Goal: Find specific fact: Find specific fact

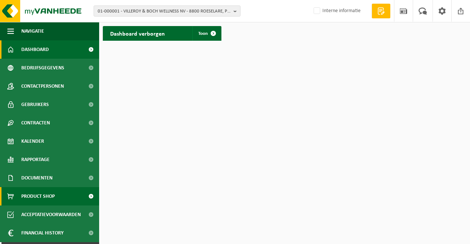
scroll to position [16, 0]
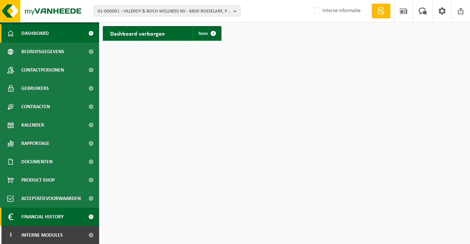
click at [40, 218] on span "Financial History" at bounding box center [42, 217] width 42 height 18
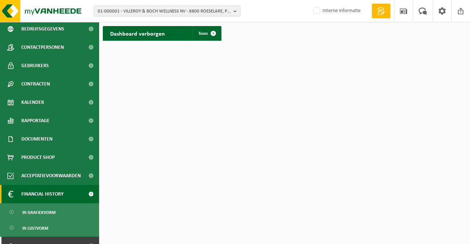
scroll to position [50, 0]
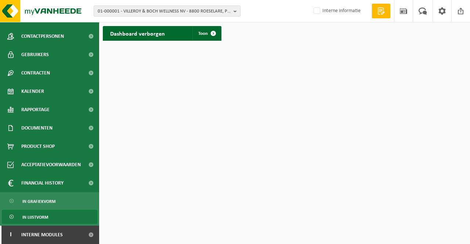
click at [38, 218] on span "In lijstvorm" at bounding box center [35, 217] width 26 height 14
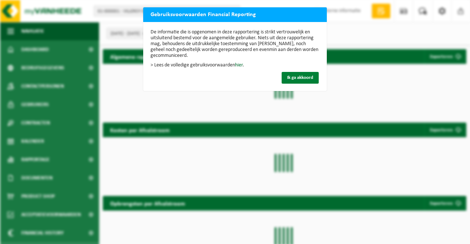
click at [296, 76] on span "Ik ga akkoord" at bounding box center [300, 77] width 26 height 5
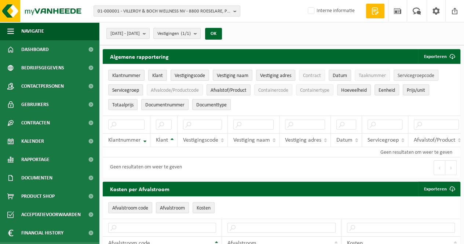
click at [406, 74] on span "Servicegroepcode" at bounding box center [416, 76] width 37 height 6
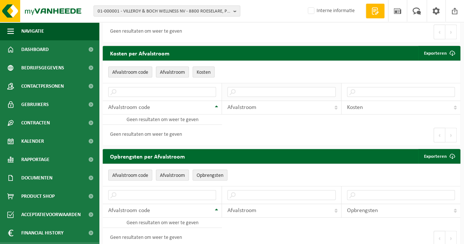
scroll to position [220, 0]
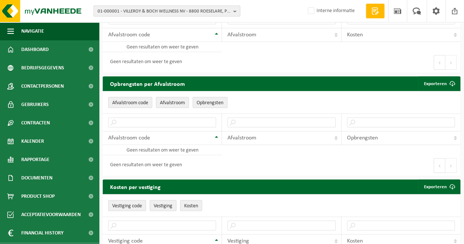
click at [114, 12] on span "01-000001 - VILLEROY & BOCH WELLNESS NV - 8800 ROESELARE, POPULIERSTRAAT 1" at bounding box center [164, 11] width 133 height 11
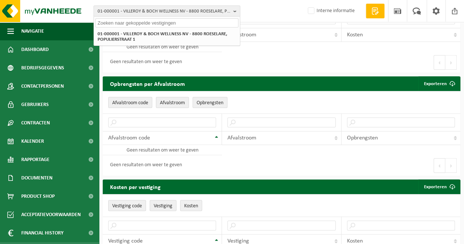
click at [161, 25] on input "text" at bounding box center [166, 22] width 143 height 9
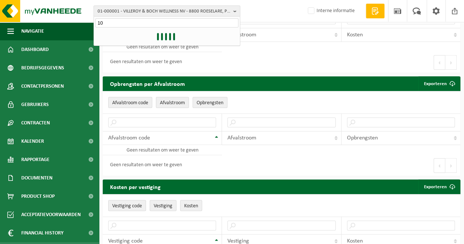
type input "1"
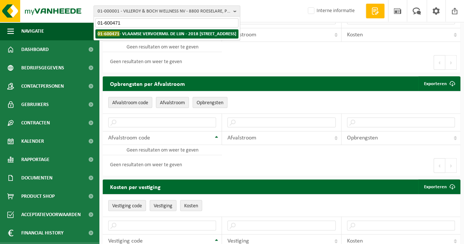
type input "01-600471"
click at [146, 33] on strong "01-600471 - VLAAMSE VERVOERMIJ. DE LIJN - 2018 ANTWERPEN, GROTE HONDSTRAAT 58" at bounding box center [167, 34] width 139 height 6
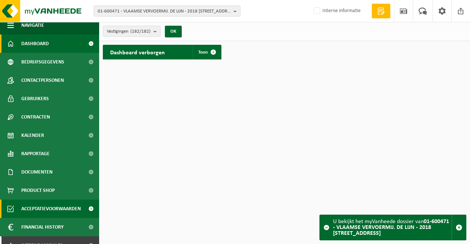
scroll to position [16, 0]
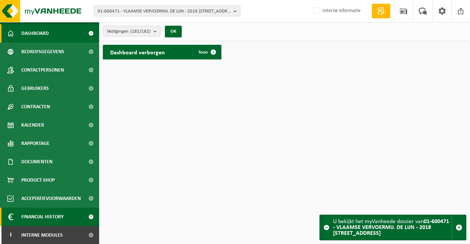
click at [33, 214] on span "Financial History" at bounding box center [42, 217] width 42 height 18
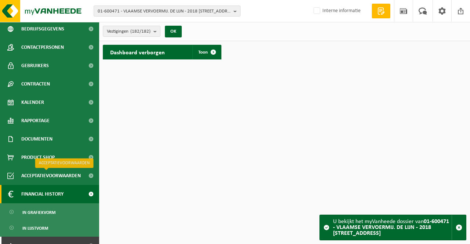
scroll to position [50, 0]
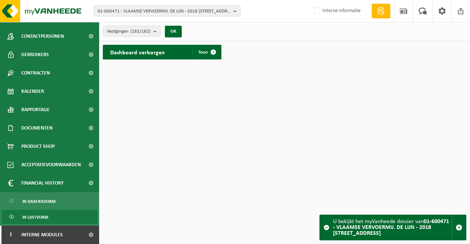
click at [38, 219] on span "In lijstvorm" at bounding box center [35, 217] width 26 height 14
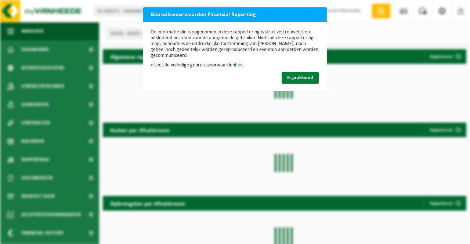
click at [307, 79] on span "Ik ga akkoord" at bounding box center [300, 77] width 26 height 5
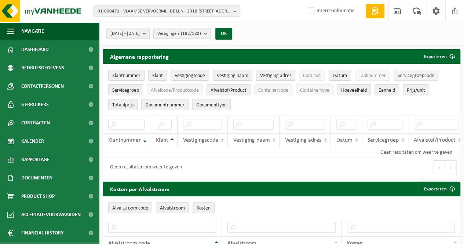
click at [407, 76] on span "Servicegroepcode" at bounding box center [416, 76] width 37 height 6
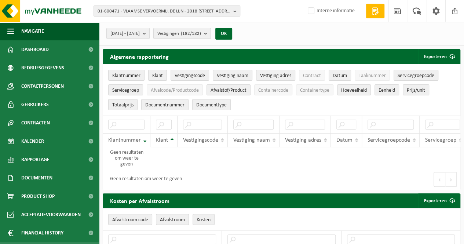
click at [109, 10] on span "01-600471 - VLAAMSE VERVOERMIJ. DE LIJN - 2018 ANTWERPEN, GROTE HONDSTRAAT 58" at bounding box center [164, 11] width 133 height 11
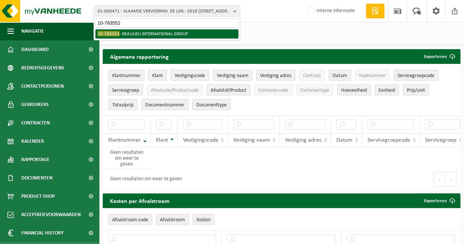
type input "10-783552"
click at [112, 33] on span "10-783552" at bounding box center [109, 34] width 22 height 6
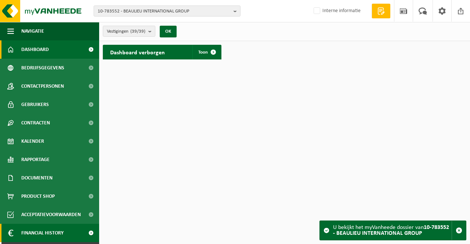
scroll to position [16, 0]
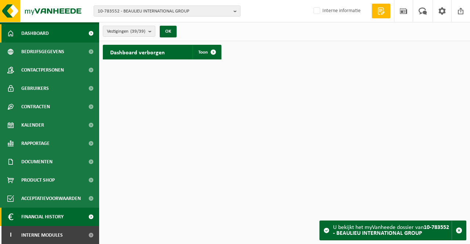
click at [44, 220] on span "Financial History" at bounding box center [42, 217] width 42 height 18
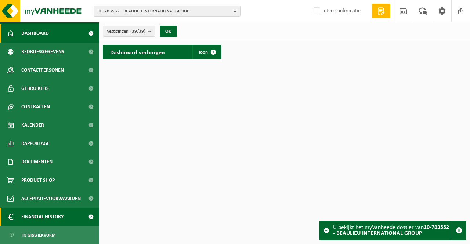
scroll to position [50, 0]
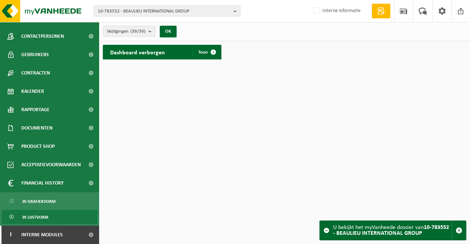
click at [43, 214] on span "In lijstvorm" at bounding box center [35, 217] width 26 height 14
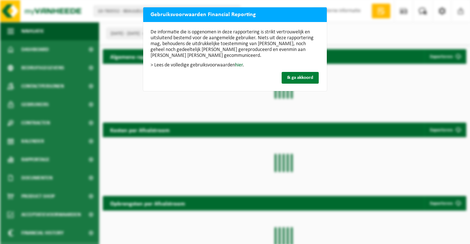
click at [287, 75] on span "Ik ga akkoord" at bounding box center [300, 77] width 26 height 5
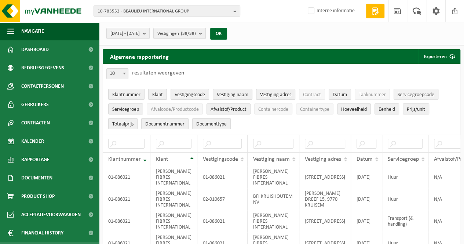
click at [402, 91] on button "Servicegroepcode" at bounding box center [416, 94] width 45 height 11
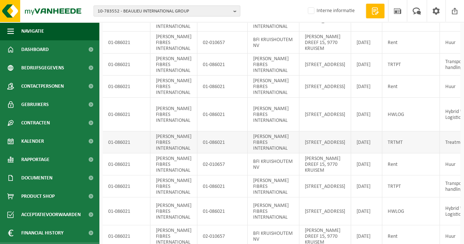
scroll to position [183, 0]
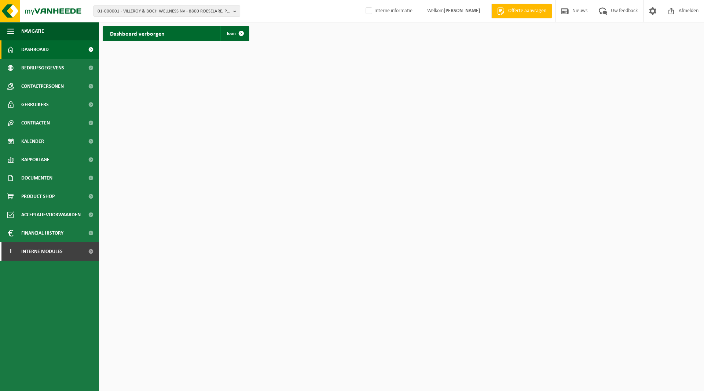
click at [155, 12] on span "01-000001 - VILLEROY & BOCH WELLNESS NV - 8800 ROESELARE, POPULIERSTRAAT 1" at bounding box center [164, 11] width 133 height 11
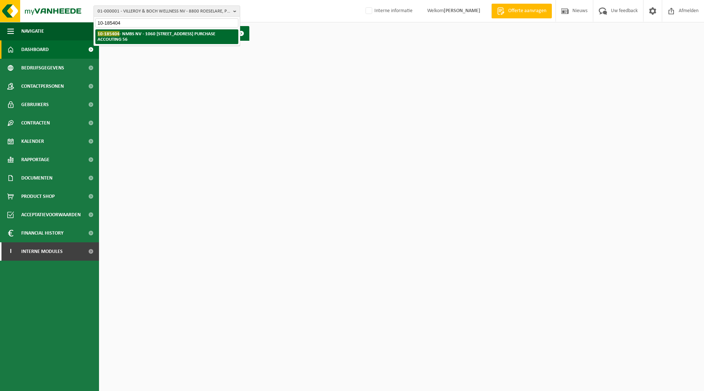
type input "10-185404"
click at [143, 34] on strong "10-185404 - NMBS NV - 1060 SINT-GILLIS, FRANKRIJKSTRAAT 10-01 B-FI.224 PURCHASE…" at bounding box center [157, 36] width 118 height 11
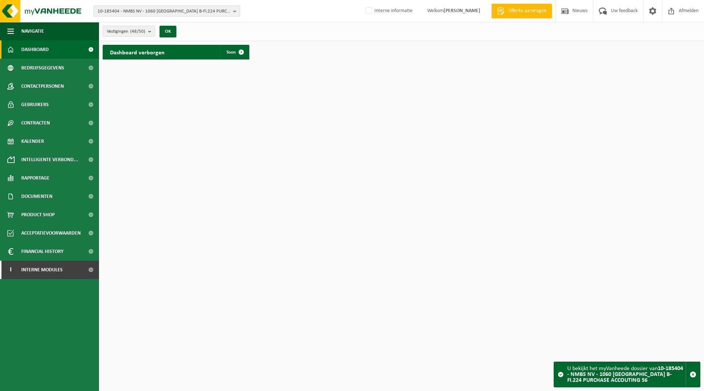
click at [129, 11] on span "10-185404 - NMBS NV - 1060 [GEOGRAPHIC_DATA] B-FI.224 PURCHASE ACCOUTING 56" at bounding box center [164, 11] width 133 height 11
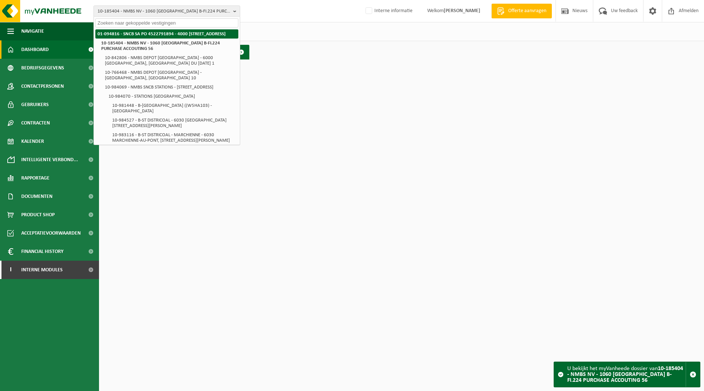
click at [149, 36] on strong "01-094816 - SNCB SA PO 4522791894 - 4000 [STREET_ADDRESS]" at bounding box center [162, 34] width 128 height 5
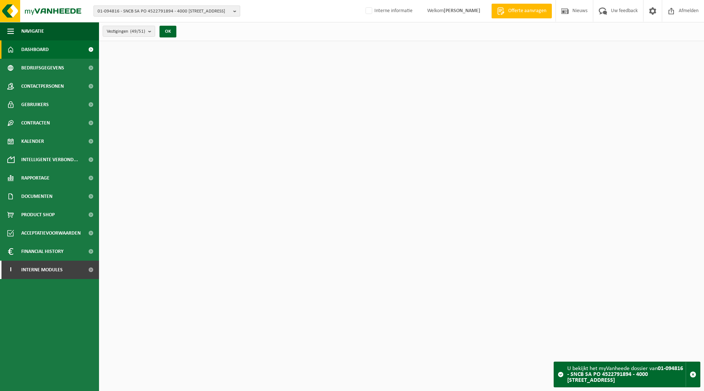
click at [134, 8] on span "01-094816 - SNCB SA PO 4522791894 - 4000 [STREET_ADDRESS]" at bounding box center [164, 11] width 133 height 11
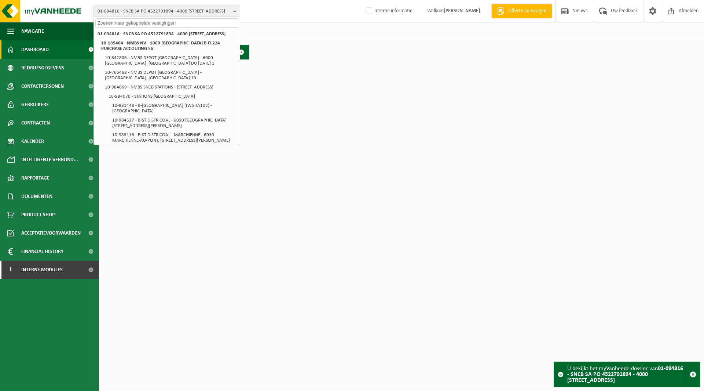
click at [273, 189] on html "01-094816 - [GEOGRAPHIC_DATA] 26 01-094816 - [GEOGRAPHIC_DATA] 26 10-185404 - […" at bounding box center [352, 195] width 704 height 391
click at [204, 186] on html "01-094816 - [GEOGRAPHIC_DATA] 26 01-094816 - [GEOGRAPHIC_DATA] 26 10-185404 - […" at bounding box center [352, 195] width 704 height 391
click at [356, 110] on html "01-094816 - [GEOGRAPHIC_DATA] 26 01-094816 - [GEOGRAPHIC_DATA] 26 10-185404 - […" at bounding box center [352, 195] width 704 height 391
click at [123, 36] on strong "01-094816 - SNCB SA PO 4522791894 - 4000 [STREET_ADDRESS]" at bounding box center [162, 34] width 128 height 5
click at [149, 34] on strong "01-094816 - SNCB SA PO 4522791894 - 4000 [STREET_ADDRESS]" at bounding box center [162, 34] width 128 height 5
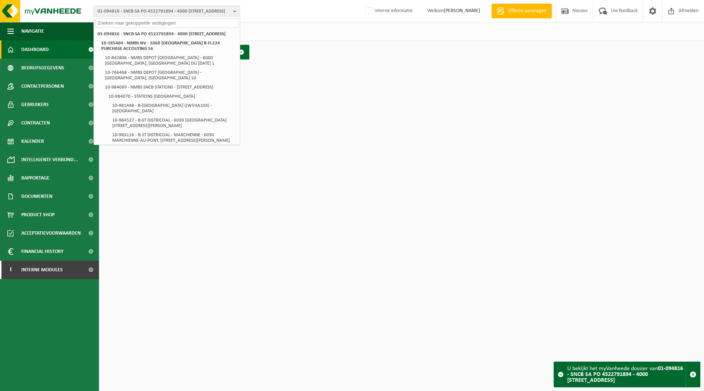
click at [360, 82] on html "01-094816 - [GEOGRAPHIC_DATA] 26 01-094816 - [GEOGRAPHIC_DATA] 26 10-185404 - […" at bounding box center [352, 195] width 704 height 391
click at [299, 178] on html "01-094816 - [GEOGRAPHIC_DATA] 26 01-094816 - [GEOGRAPHIC_DATA] 26 10-185404 - […" at bounding box center [352, 195] width 704 height 391
click at [174, 181] on html "01-094816 - SNCB SA PO 4522791894 - 4000 LIÈGE, PLACE DE BRONCKART 26 01-094816…" at bounding box center [352, 195] width 704 height 391
click at [32, 68] on span "Bedrijfsgegevens" at bounding box center [42, 68] width 43 height 18
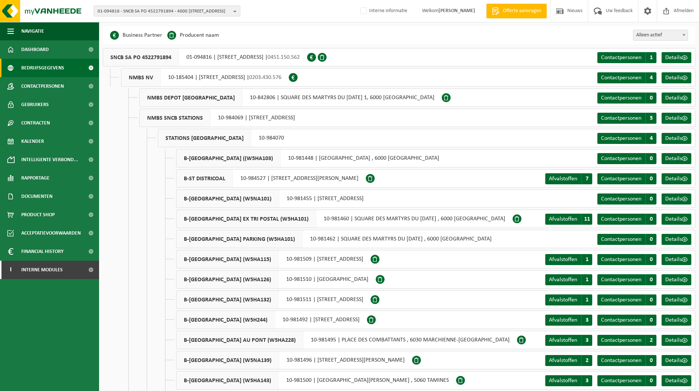
click at [183, 56] on div "SNCB SA PO 4522791894 01-094816 | [STREET_ADDRESS] | 0451.150.562" at bounding box center [205, 57] width 204 height 18
drag, startPoint x: 185, startPoint y: 56, endPoint x: 211, endPoint y: 56, distance: 25.3
click at [211, 56] on div "SNCB SA PO 4522791894 01-094816 | [STREET_ADDRESS] | 0451.150.562" at bounding box center [205, 57] width 204 height 18
copy div "01-094816"
